Goal: Information Seeking & Learning: Learn about a topic

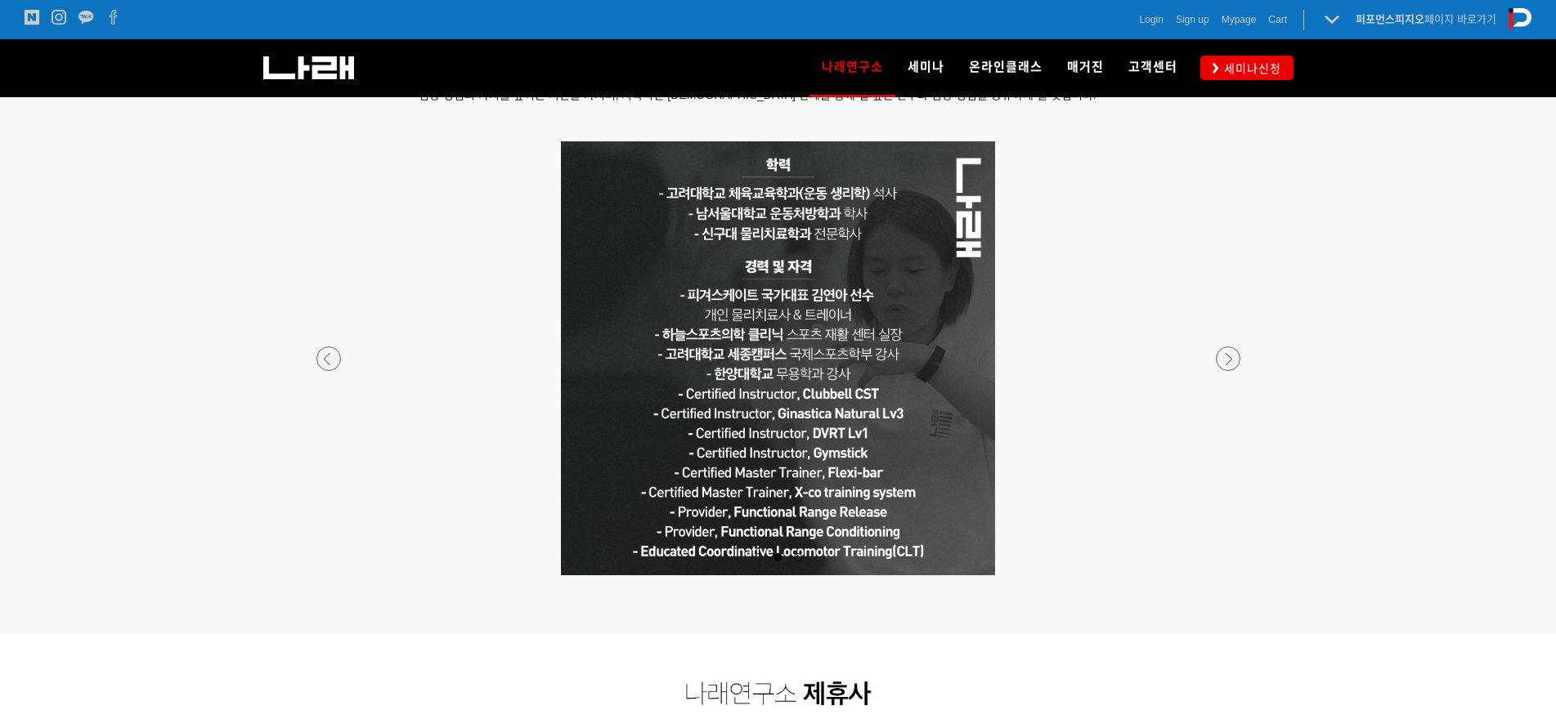
scroll to position [1390, 0]
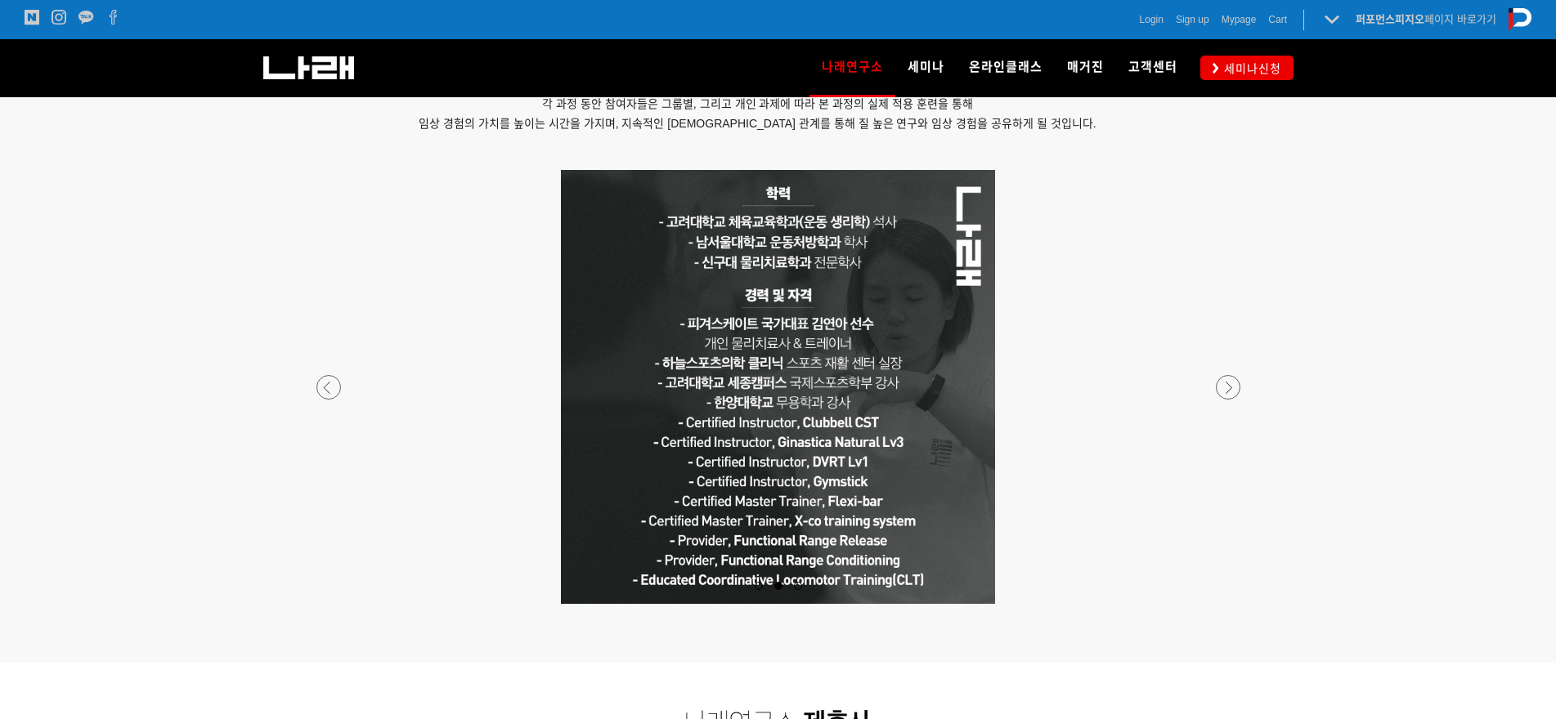
click at [1227, 604] on div at bounding box center [778, 604] width 965 height 0
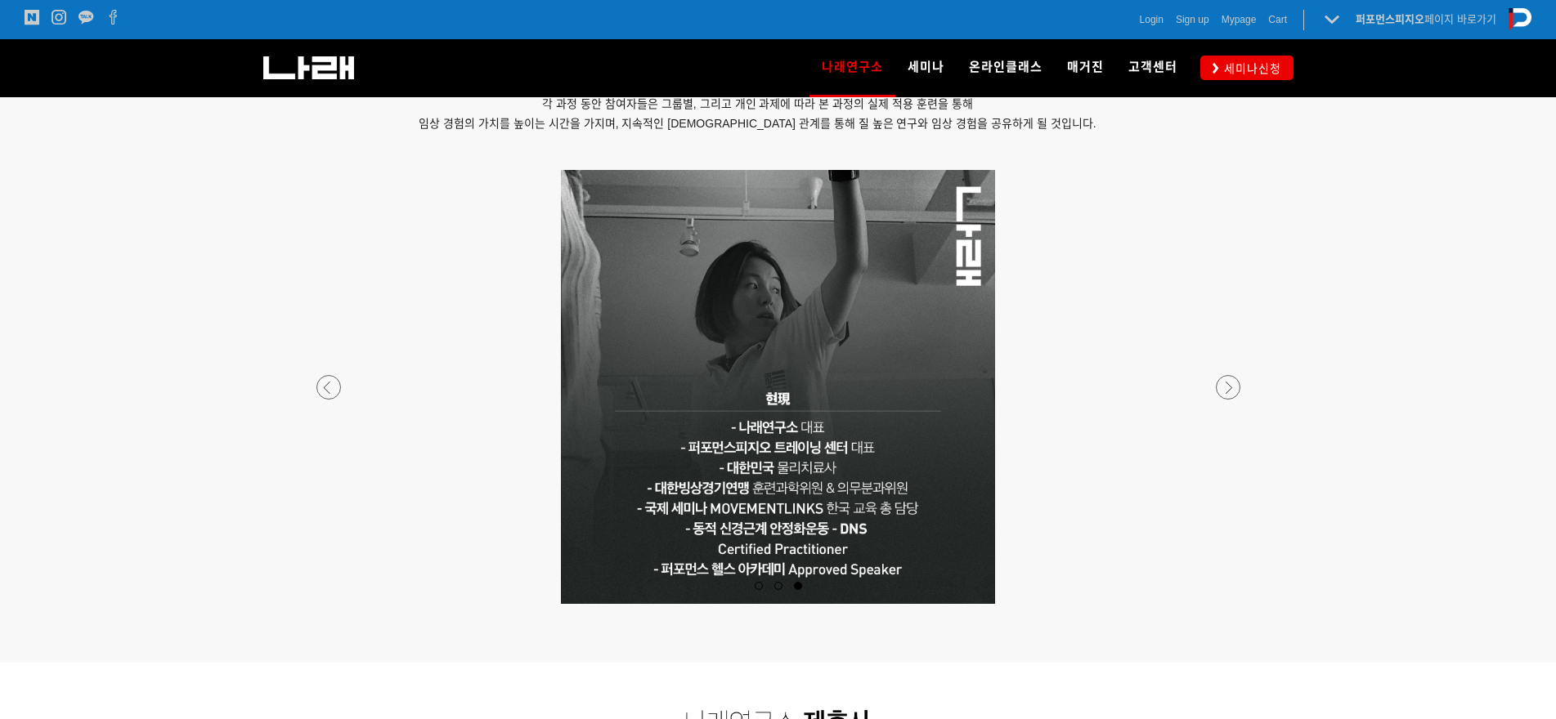
click at [1227, 604] on div at bounding box center [778, 604] width 965 height 0
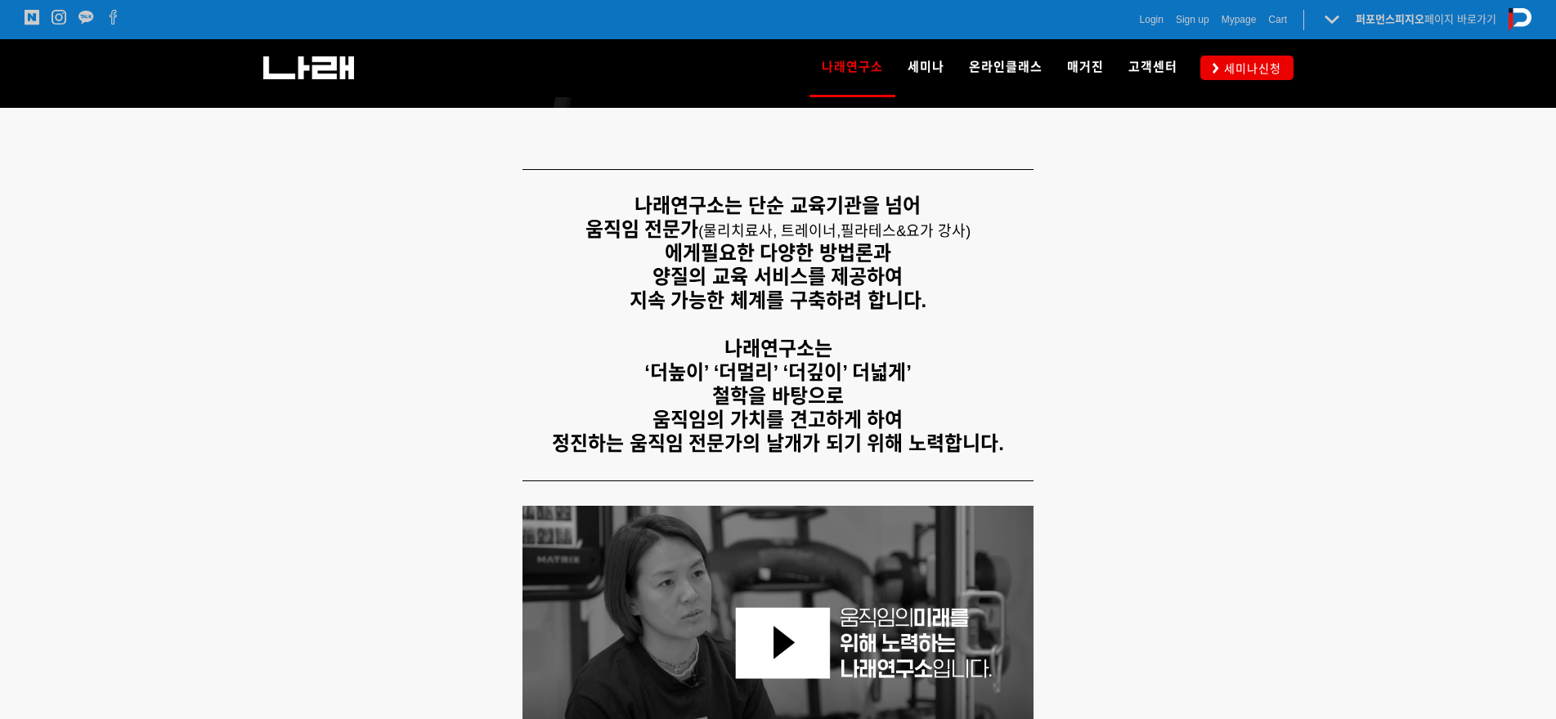
scroll to position [327, 0]
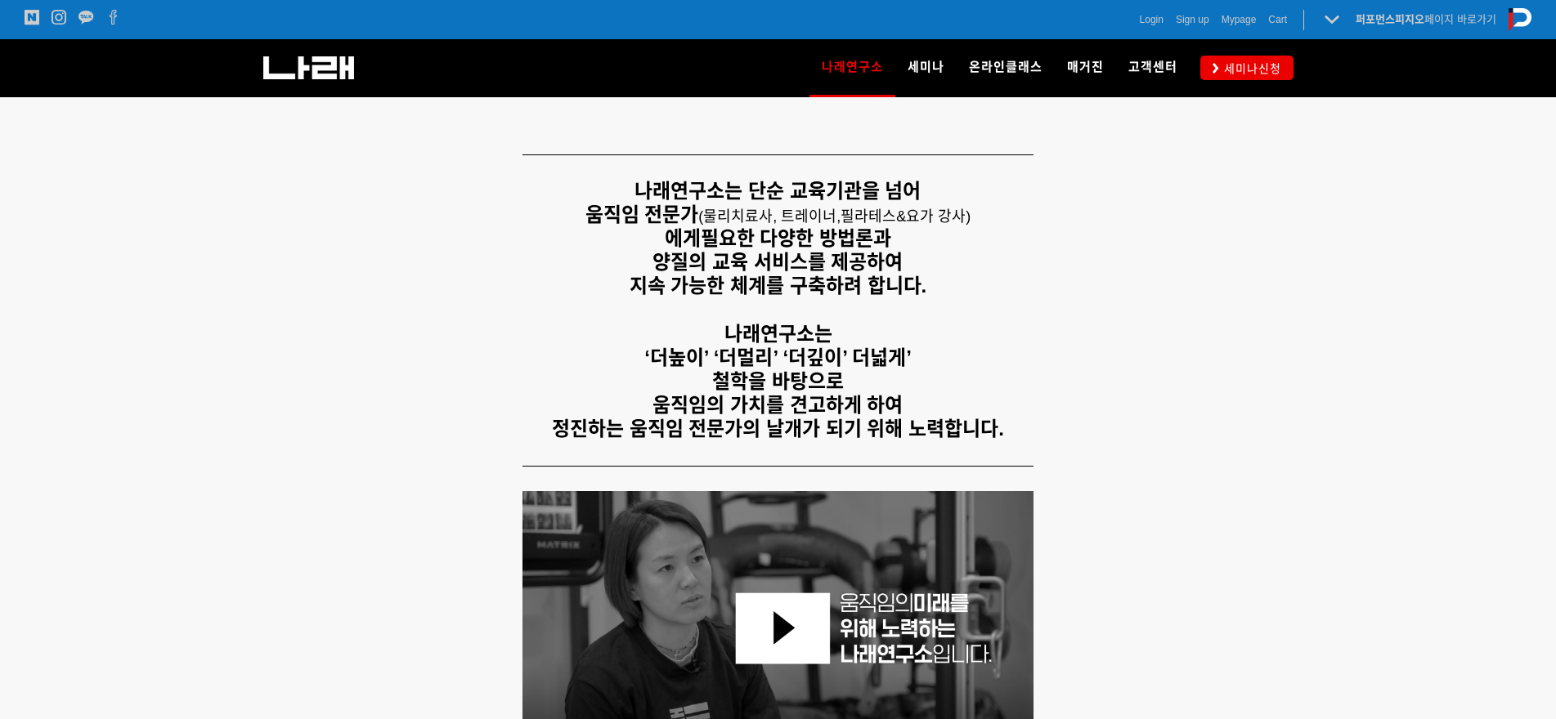
drag, startPoint x: 849, startPoint y: 294, endPoint x: 951, endPoint y: 324, distance: 106.3
click at [951, 324] on div "나래연구소는 단순 교육기관을 넘어 움직임 전문가 ( 물리치료사, 트레이너, 필라테스&요가 강사) 에게 필요한 다양한 방법론과 양질의 교육 서비…" at bounding box center [778, 311] width 1022 height 262
click at [951, 324] on p "나래연구소는" at bounding box center [778, 335] width 1022 height 24
drag, startPoint x: 765, startPoint y: 361, endPoint x: 872, endPoint y: 375, distance: 108.0
click at [872, 375] on div "나래연구소는 단순 교육기관을 넘어 움직임 전문가 ( 물리치료사, 트레이너, 필라테스&요가 강사) 에게 필요한 다양한 방법론과 양질의 교육 서비…" at bounding box center [778, 311] width 1022 height 262
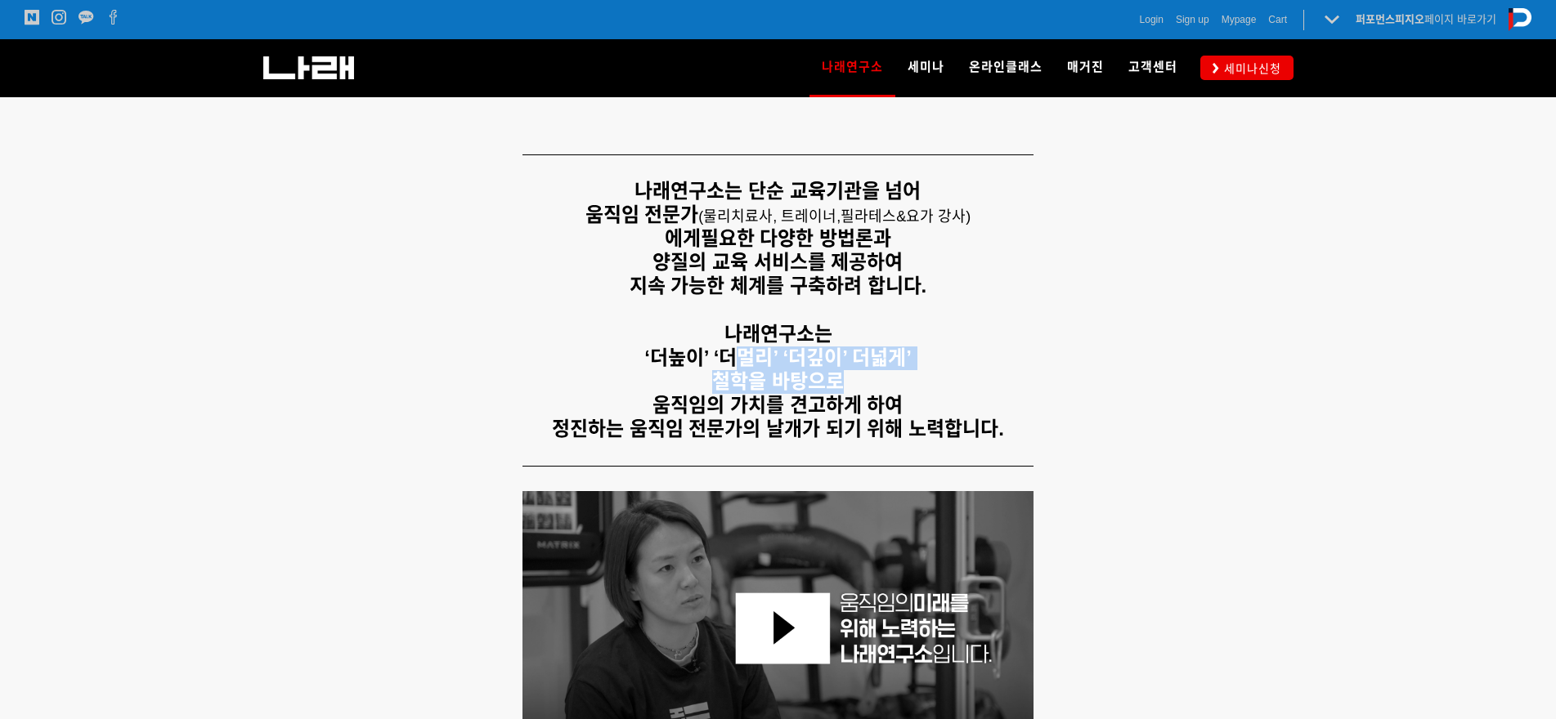
click at [872, 375] on p "철학을 바탕으로" at bounding box center [778, 382] width 1022 height 24
drag, startPoint x: 727, startPoint y: 332, endPoint x: 901, endPoint y: 352, distance: 175.2
click at [901, 352] on div "나래연구소는 단순 교육기관을 넘어 움직임 전문가 ( 물리치료사, 트레이너, 필라테스&요가 강사) 에게 필요한 다양한 방법론과 양질의 교육 서비…" at bounding box center [778, 311] width 1022 height 262
click at [901, 352] on strong "‘더높이’ ‘더멀리’ ‘더깊이’ 더넓게’" at bounding box center [777, 358] width 267 height 22
drag, startPoint x: 723, startPoint y: 309, endPoint x: 937, endPoint y: 378, distance: 224.1
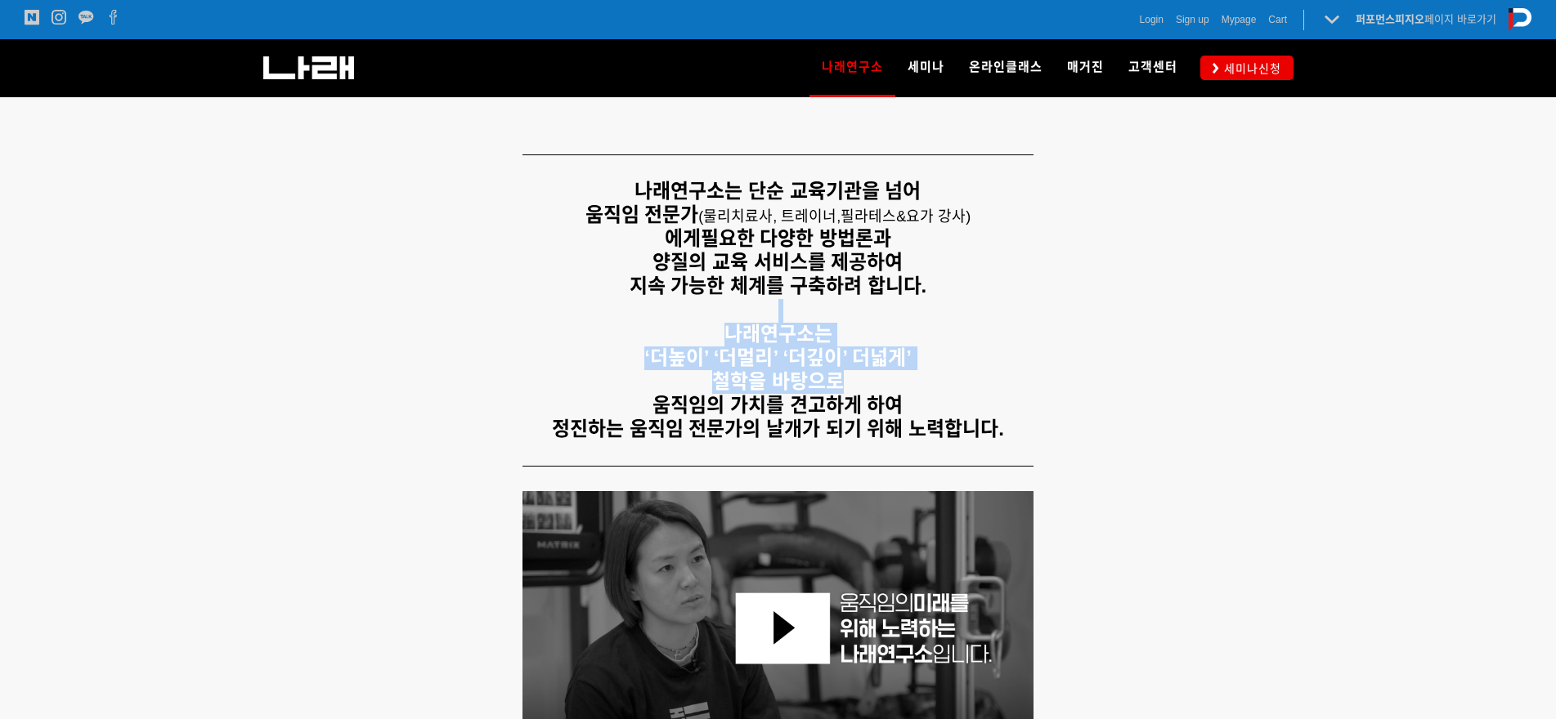
click at [937, 378] on div "나래연구소는 단순 교육기관을 넘어 움직임 전문가 ( 물리치료사, 트레이너, 필라테스&요가 강사) 에게 필요한 다양한 방법론과 양질의 교육 서비…" at bounding box center [778, 311] width 1022 height 262
click at [911, 379] on p "철학을 바탕으로" at bounding box center [778, 382] width 1022 height 24
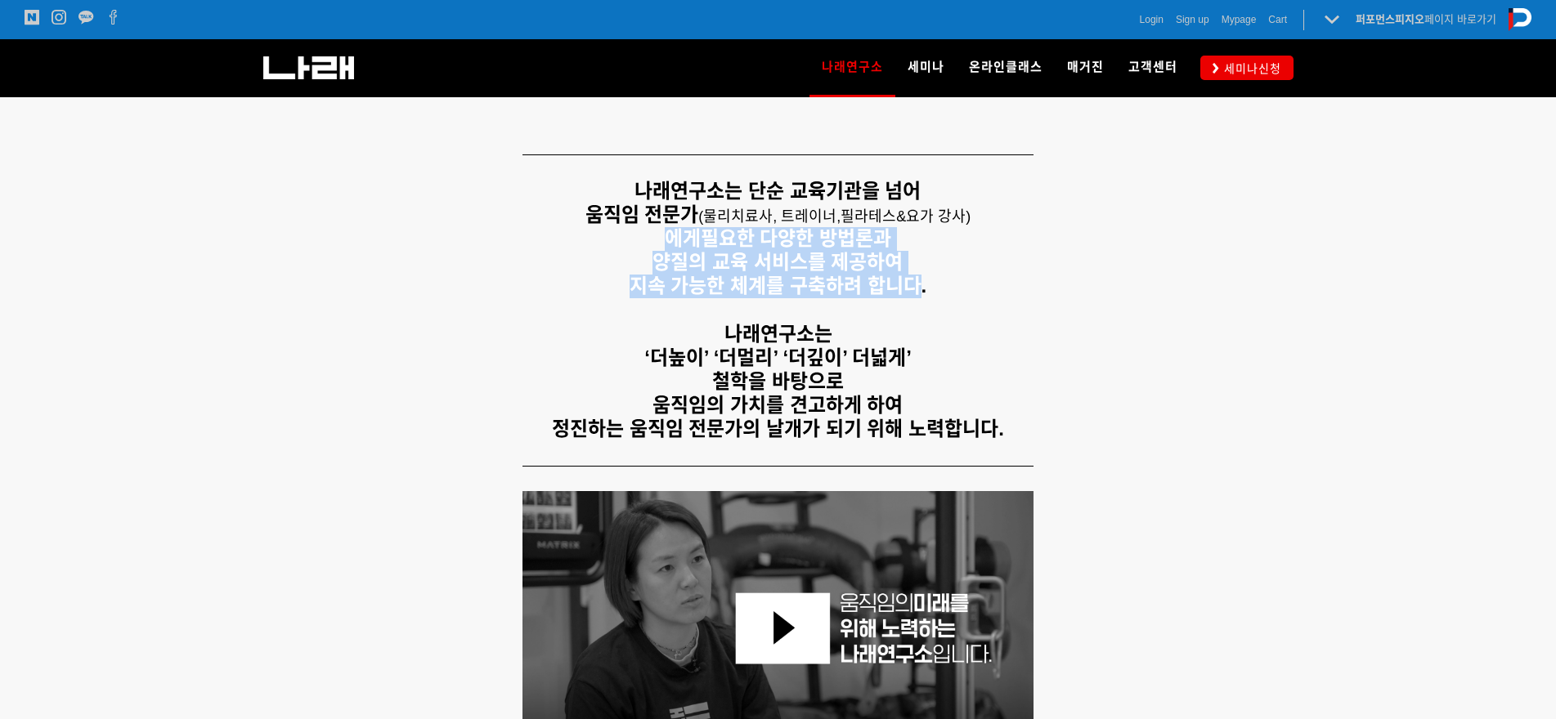
drag, startPoint x: 658, startPoint y: 247, endPoint x: 916, endPoint y: 288, distance: 260.7
click at [916, 288] on div "나래연구소는 단순 교육기관을 넘어 움직임 전문가 ( 물리치료사, 트레이너, 필라테스&요가 강사) 에게 필요한 다양한 방법론과 양질의 교육 서비…" at bounding box center [778, 311] width 1022 height 262
click at [916, 288] on strong "지속 가능한 체계를 구축하려 합니다." at bounding box center [777, 286] width 297 height 22
drag, startPoint x: 914, startPoint y: 288, endPoint x: 714, endPoint y: 215, distance: 213.1
click at [714, 215] on div "나래연구소는 단순 교육기관을 넘어 움직임 전문가 ( 물리치료사, 트레이너, 필라테스&요가 강사) 에게 필요한 다양한 방법론과 양질의 교육 서비…" at bounding box center [778, 311] width 1022 height 262
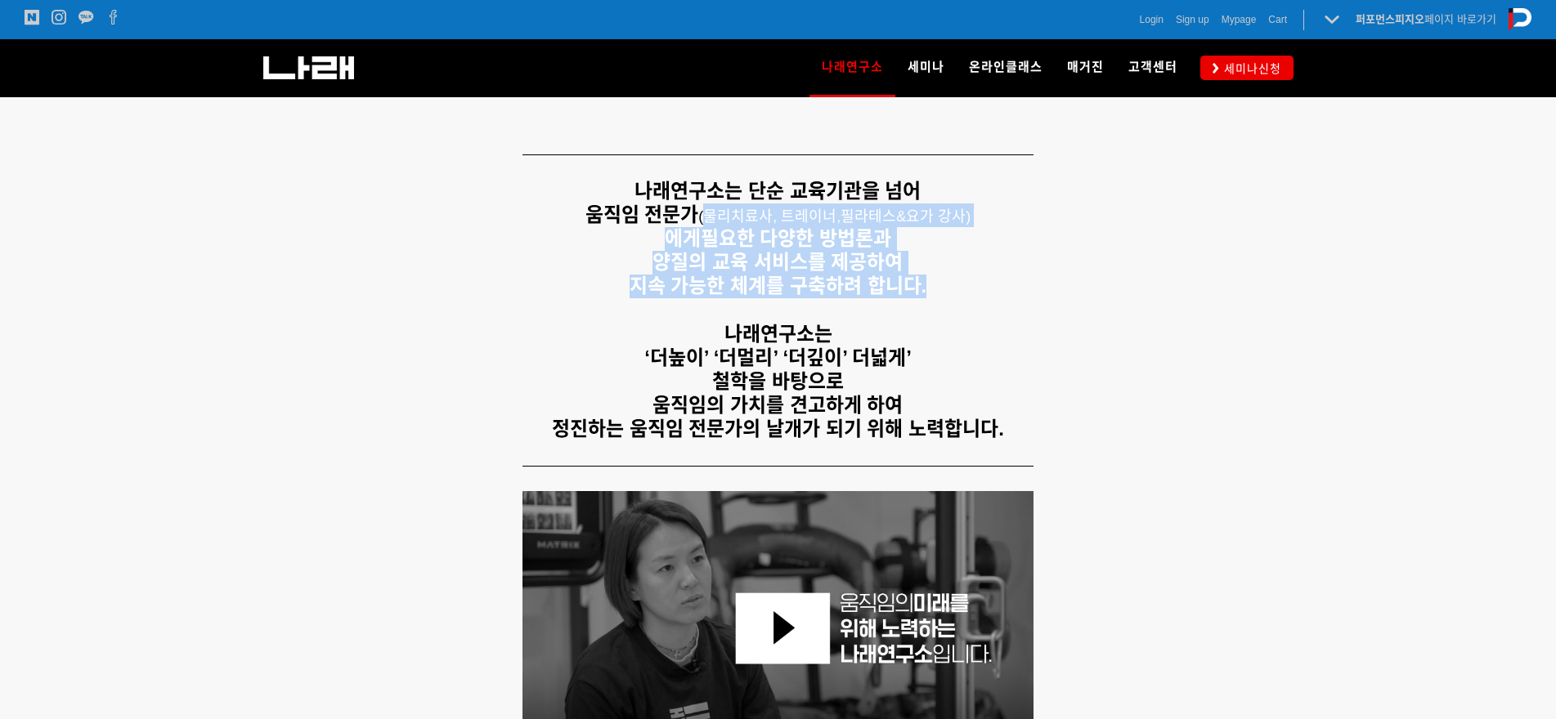
click at [714, 215] on span "물리치료사, 트레이너," at bounding box center [771, 216] width 137 height 16
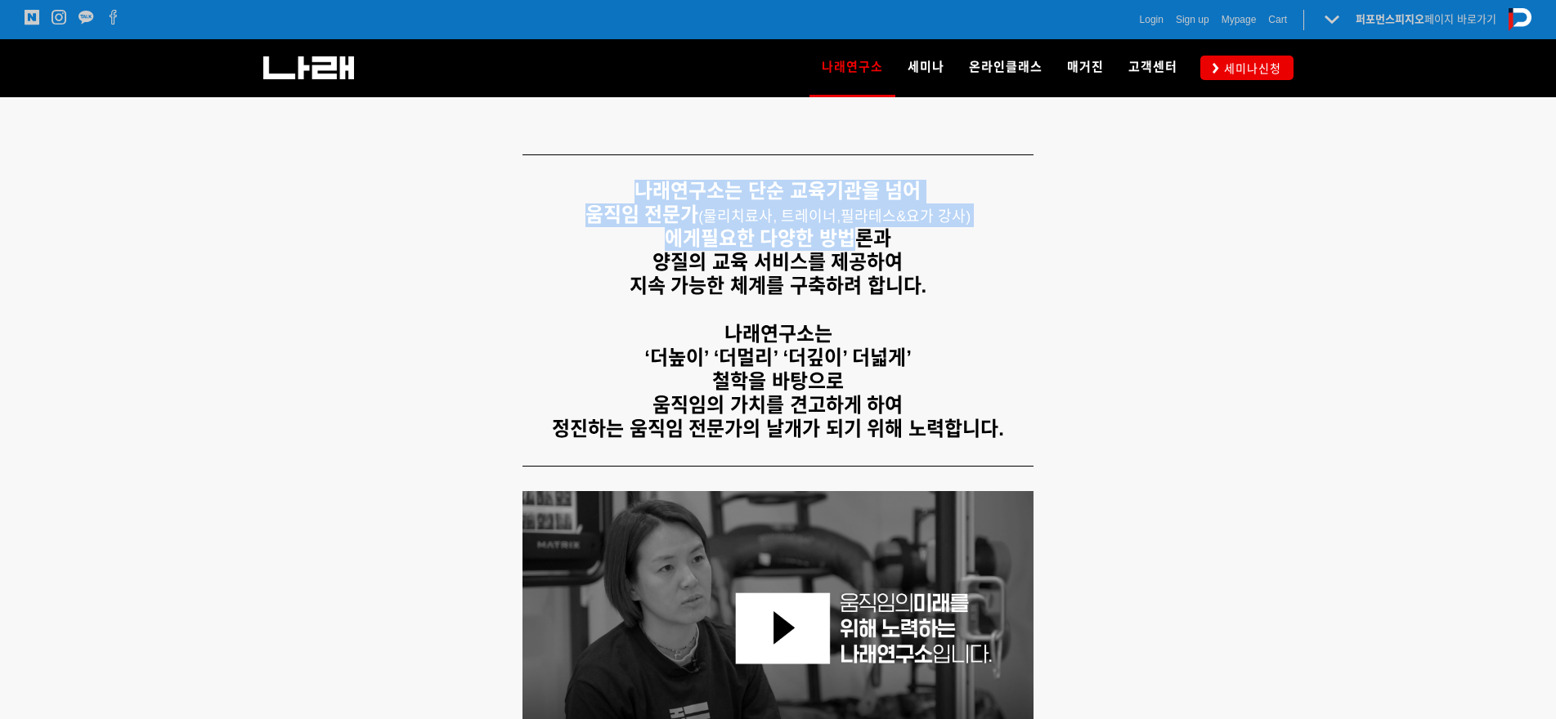
drag, startPoint x: 632, startPoint y: 168, endPoint x: 858, endPoint y: 241, distance: 237.3
click at [858, 241] on div "나래연구소는 단순 교육기관을 넘어 움직임 전문가 ( 물리치료사, 트레이너, 필라테스&요가 강사) 에게 필요한 다양한 방법론과 양질의 교육 서비…" at bounding box center [778, 311] width 1046 height 286
click at [858, 241] on strong "필요한 다양한 방법론과" at bounding box center [796, 238] width 190 height 22
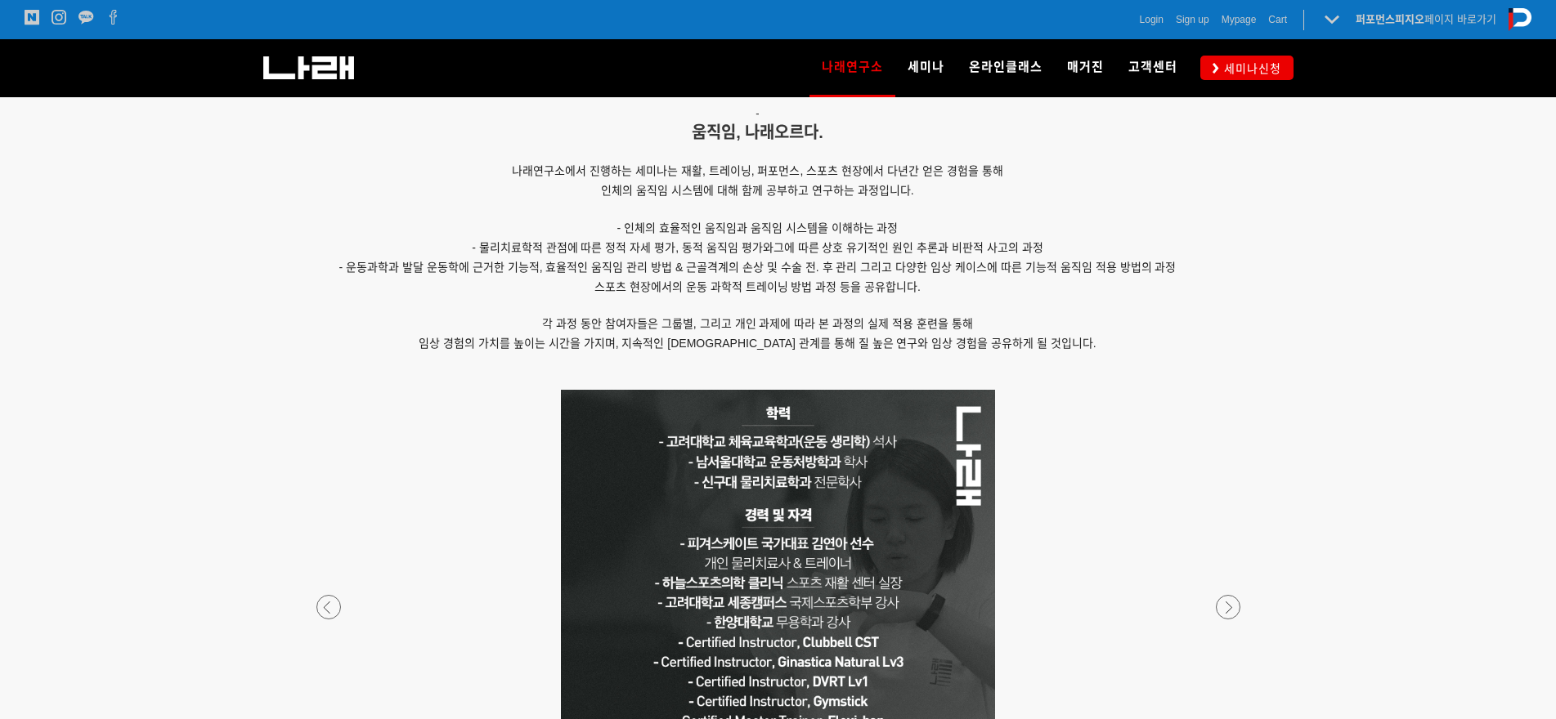
scroll to position [1226, 0]
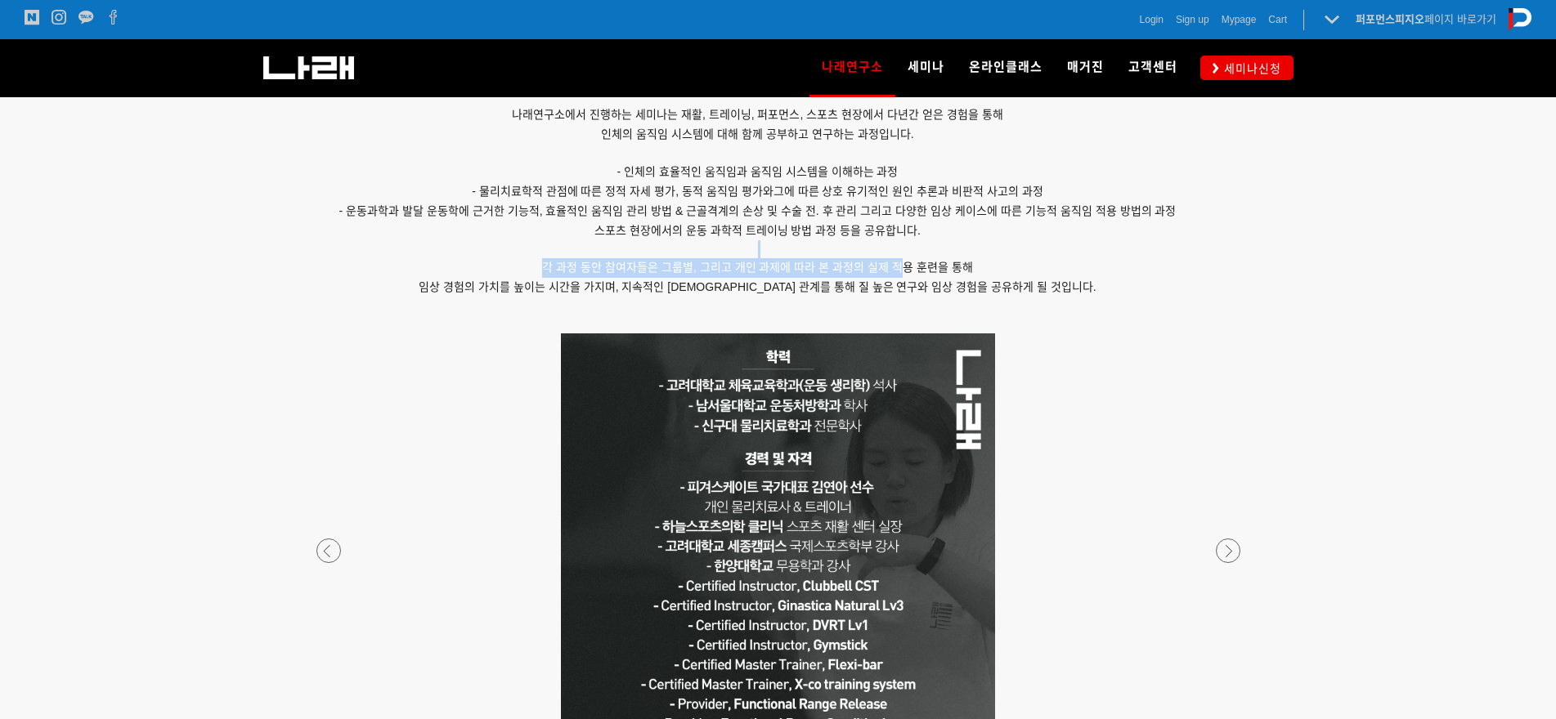
drag, startPoint x: 787, startPoint y: 258, endPoint x: 918, endPoint y: 261, distance: 130.8
click at [918, 261] on div "- 움직임, 나래오르다. 나래연구소에서 진행하는 세미나는 재활, 트레이닝, 퍼포먼스, 스포츠 현장에서 다년간 얻은 경험을 통해 인체의 움직임 …" at bounding box center [757, 143] width 981 height 379
click at [918, 261] on span "각 과정 동안 참여자들은 그룹별, 그리고 개인 과제에 따라 본 과정의 실제 적용 훈련을 통해" at bounding box center [757, 267] width 430 height 13
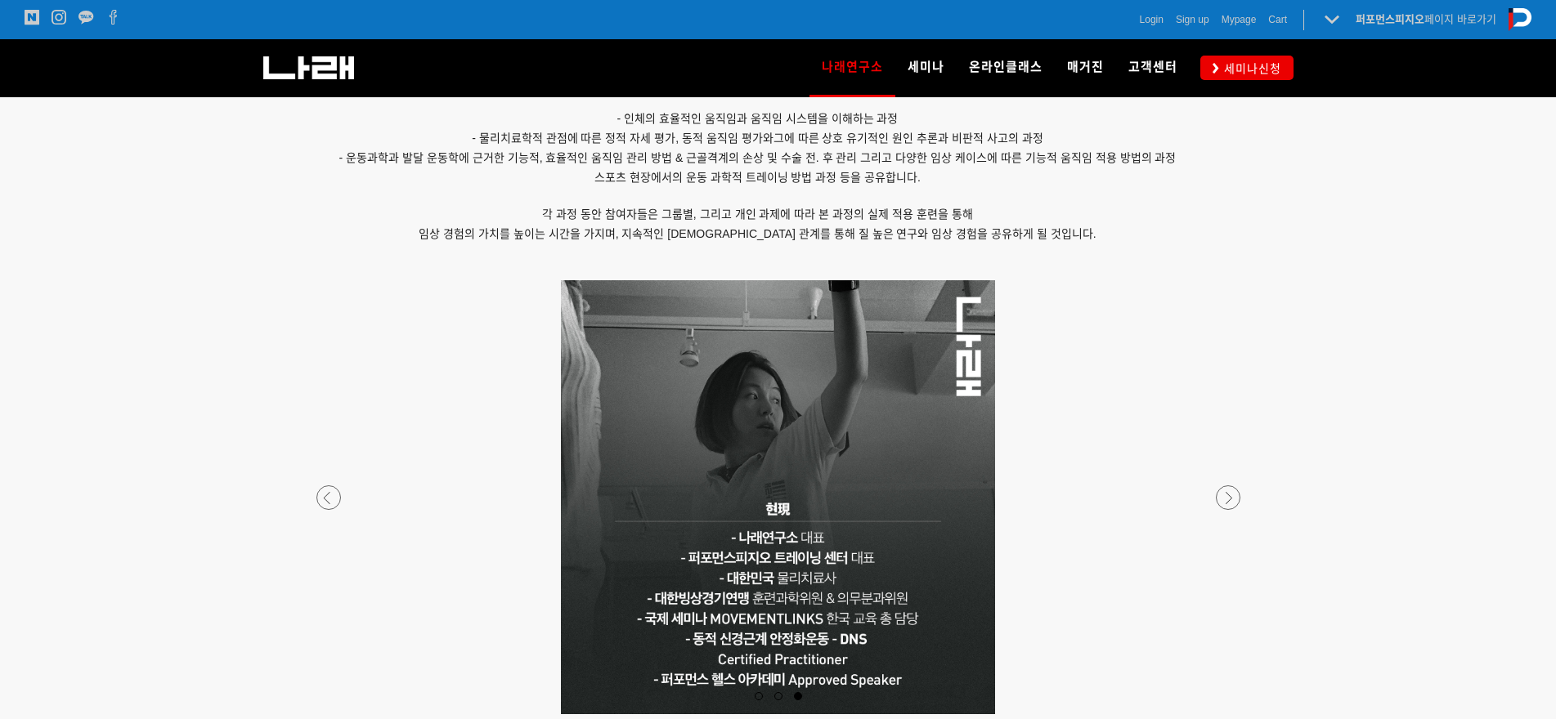
scroll to position [1308, 0]
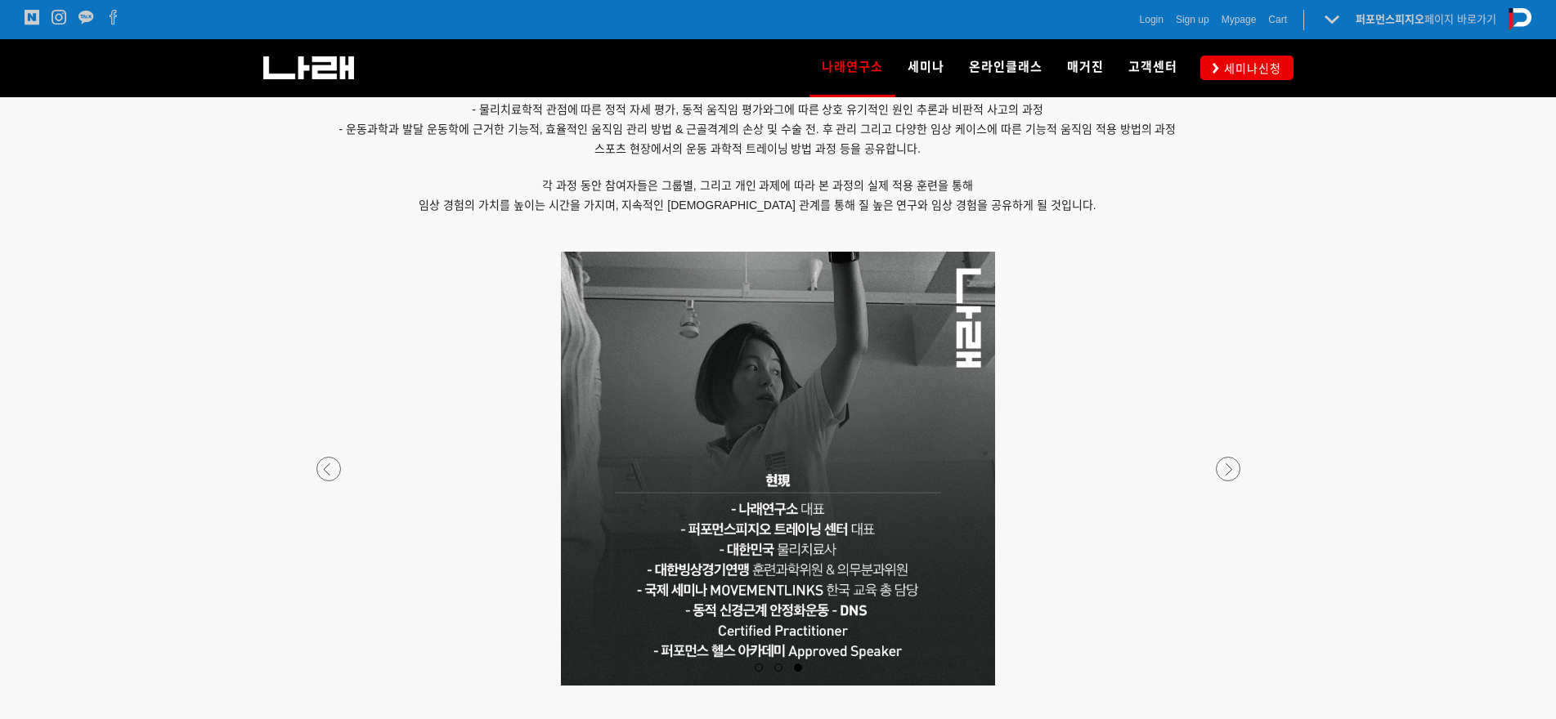
click at [329, 686] on div at bounding box center [778, 686] width 965 height 0
